Goal: Transaction & Acquisition: Purchase product/service

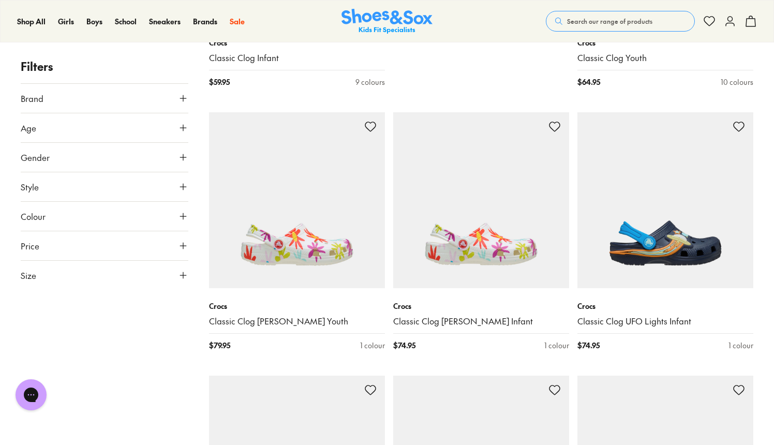
scroll to position [1188, 0]
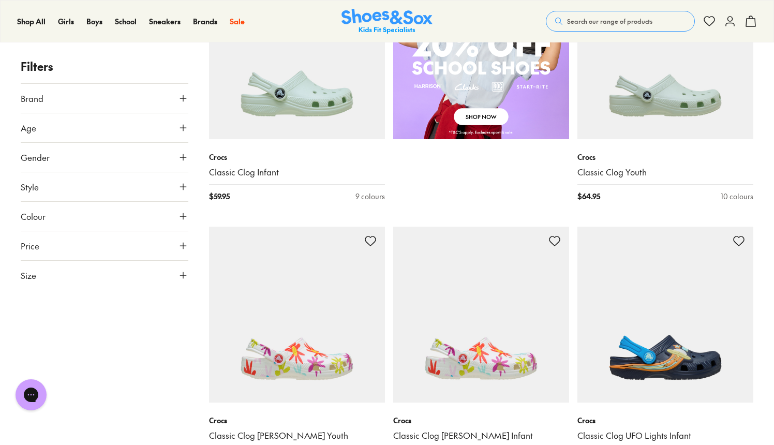
scroll to position [804, 0]
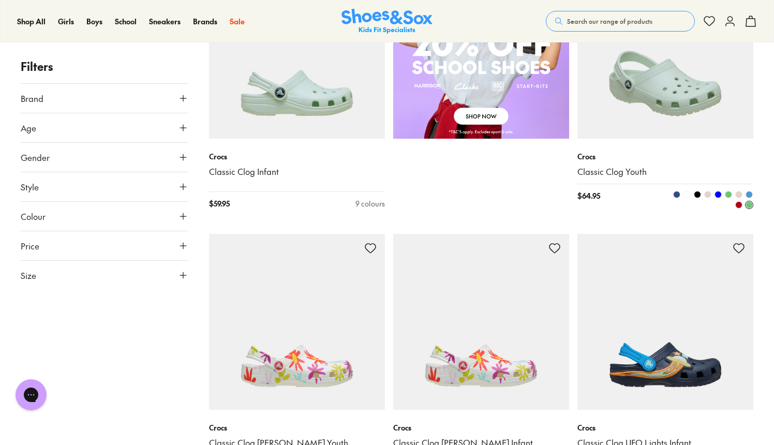
click at [685, 98] on img at bounding box center [665, 51] width 176 height 176
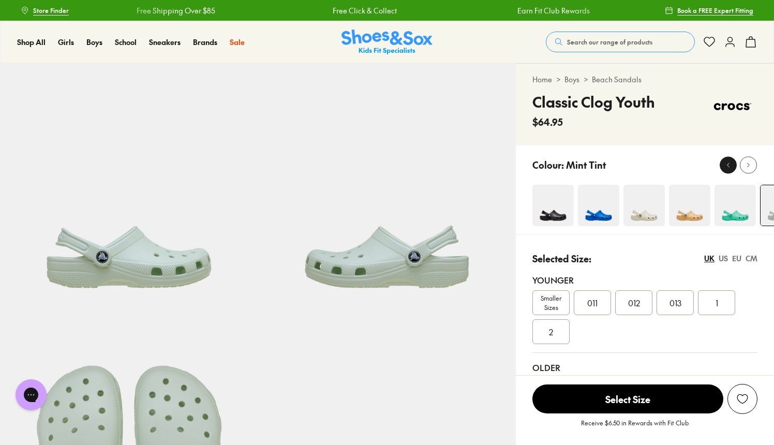
select select "*"
click at [755, 166] on button at bounding box center [748, 164] width 17 height 17
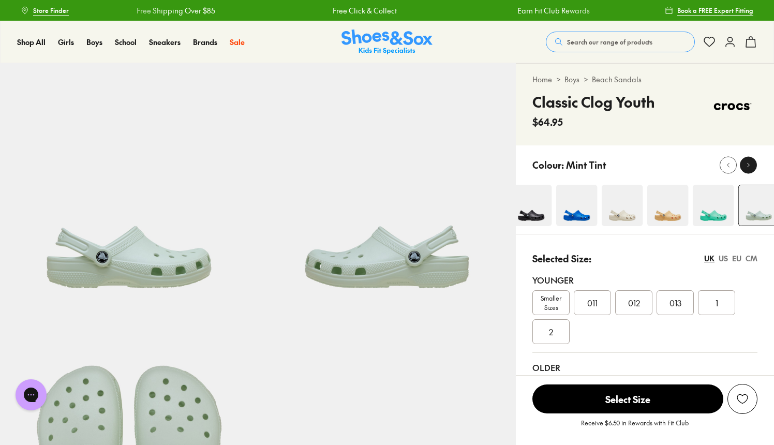
click at [755, 166] on button at bounding box center [748, 164] width 17 height 17
click at [750, 166] on icon at bounding box center [748, 165] width 8 height 8
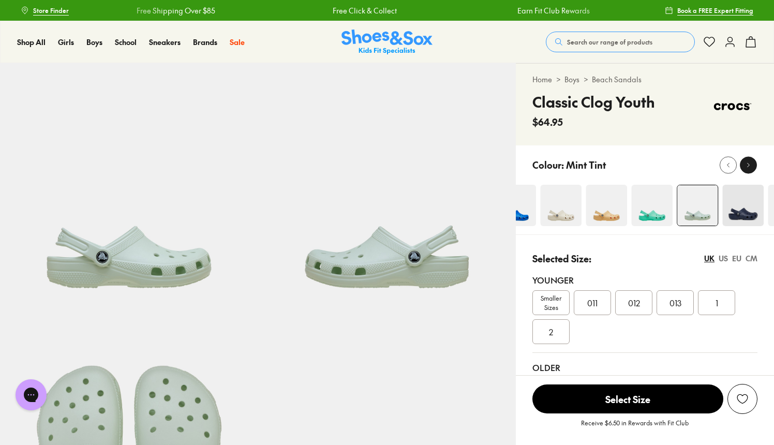
click at [750, 166] on icon at bounding box center [748, 165] width 8 height 8
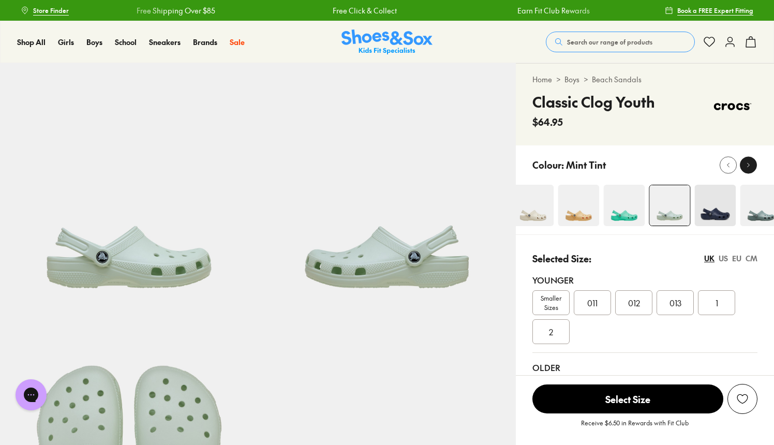
click at [750, 166] on icon at bounding box center [748, 165] width 8 height 8
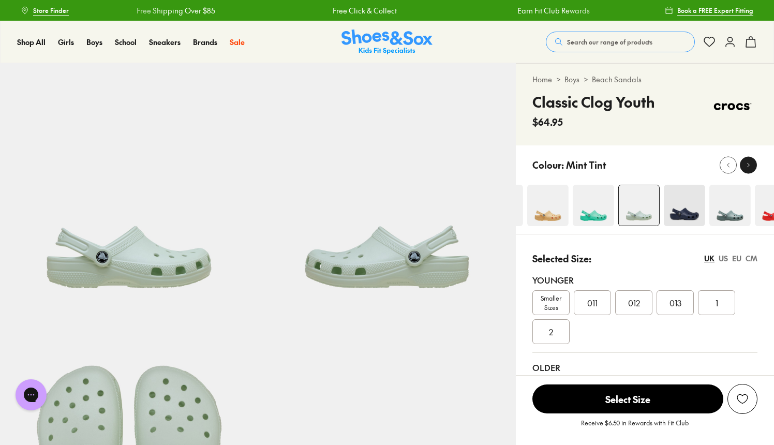
click at [750, 166] on icon at bounding box center [748, 165] width 8 height 8
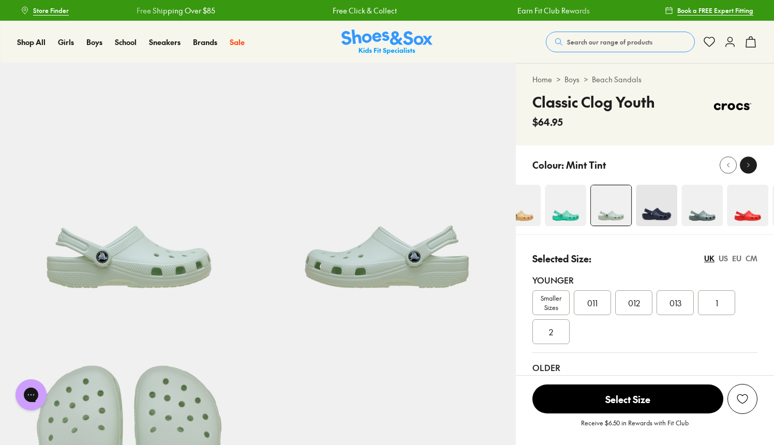
click at [750, 166] on icon at bounding box center [748, 165] width 8 height 8
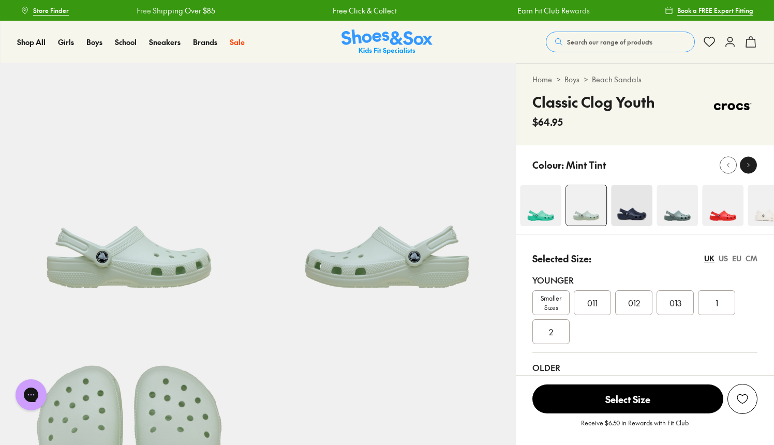
click at [750, 166] on icon at bounding box center [748, 165] width 8 height 8
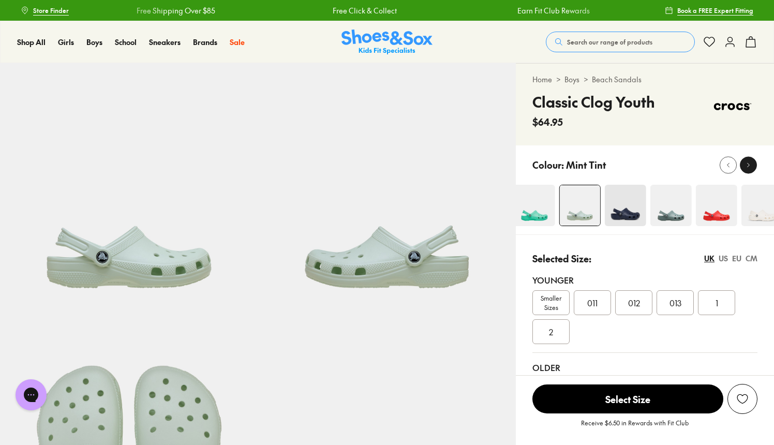
click at [746, 161] on icon at bounding box center [748, 165] width 8 height 8
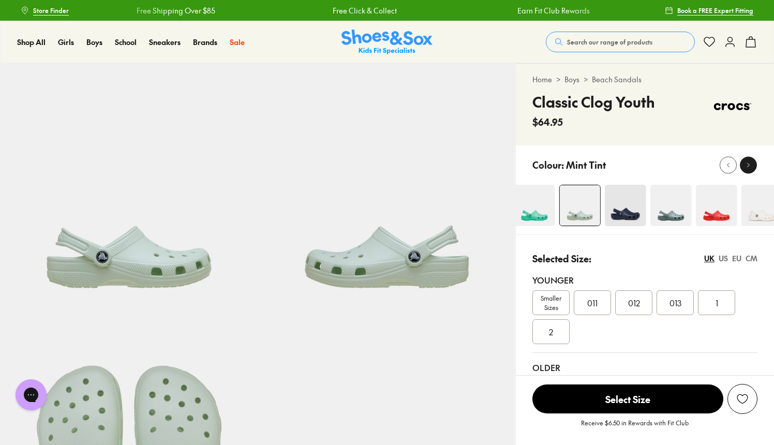
click at [746, 161] on icon at bounding box center [748, 165] width 8 height 8
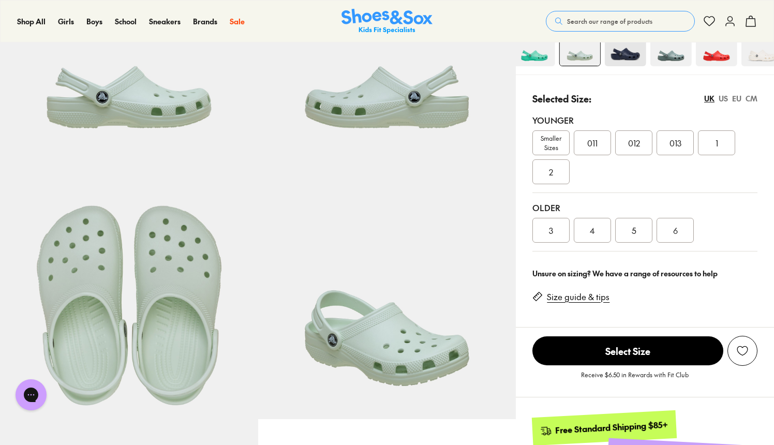
scroll to position [173, 0]
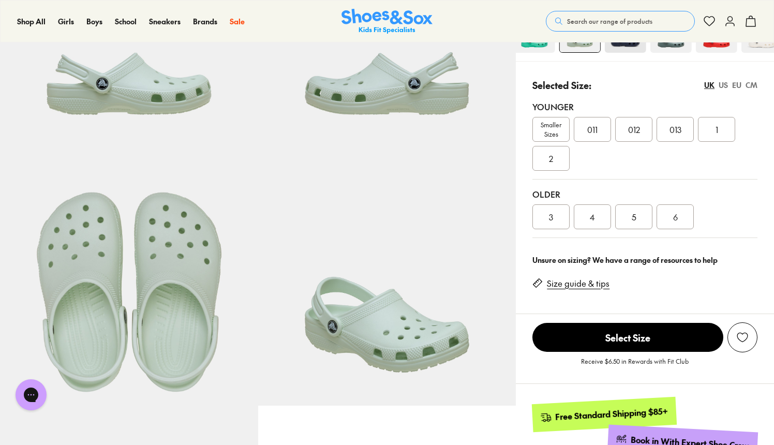
click at [547, 222] on div "3" at bounding box center [550, 216] width 37 height 25
